Goal: Information Seeking & Learning: Learn about a topic

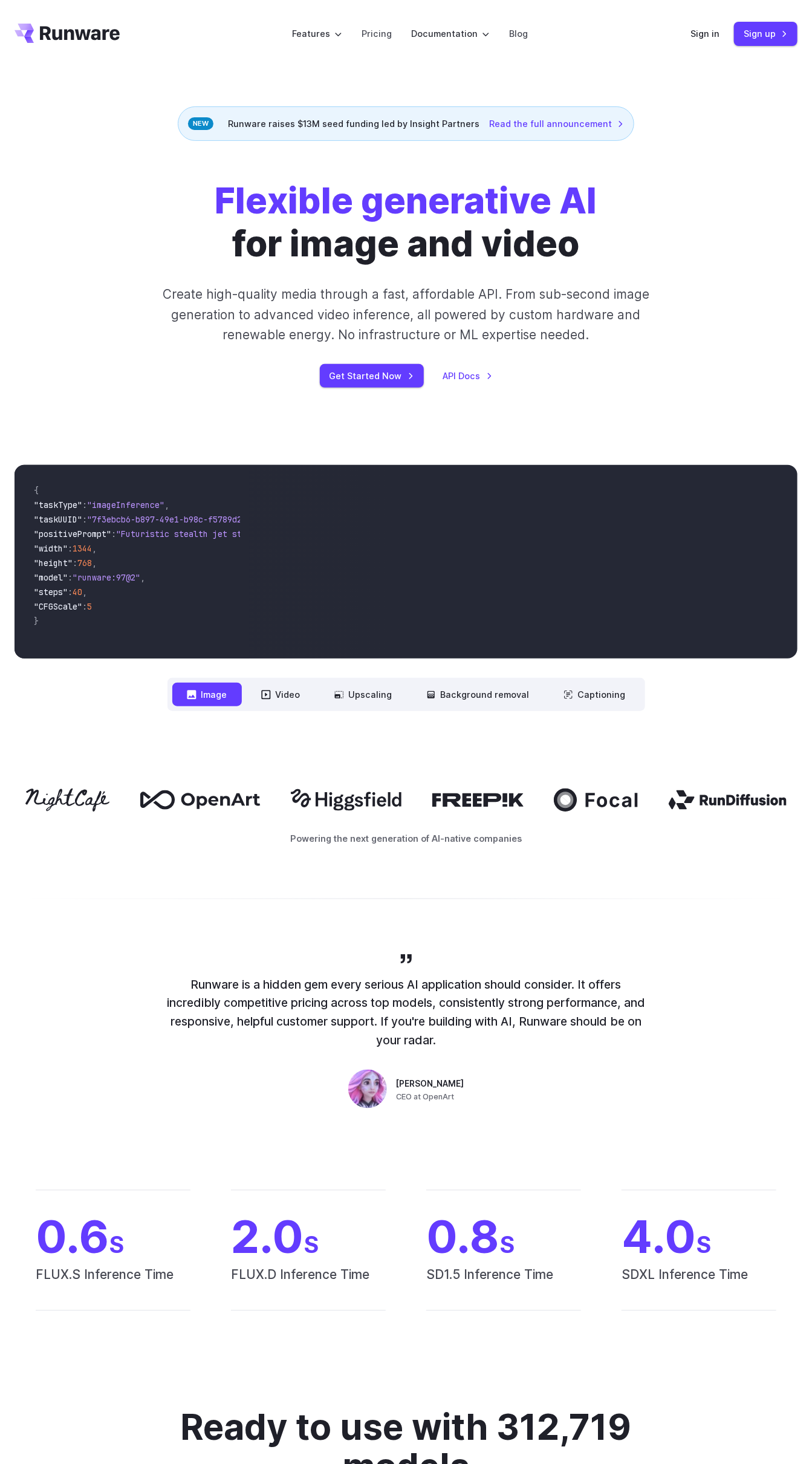
click at [465, 37] on label "Documentation" at bounding box center [450, 33] width 78 height 14
click at [387, 30] on link "Pricing" at bounding box center [377, 33] width 30 height 14
